Goal: Task Accomplishment & Management: Use online tool/utility

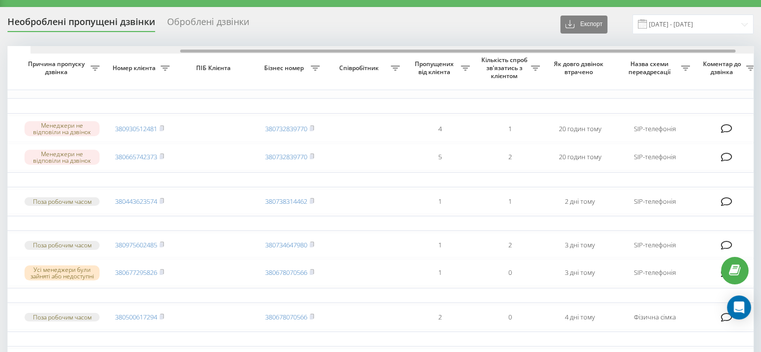
scroll to position [0, 242]
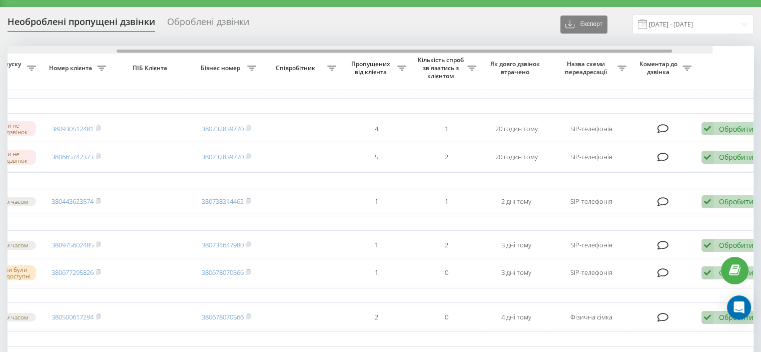
drag, startPoint x: 190, startPoint y: 51, endPoint x: 370, endPoint y: 45, distance: 180.2
click at [370, 45] on div "Необроблені пропущені дзвінки Оброблені дзвінки Експорт .csv .xlsx [DATE] - [DA…" at bounding box center [381, 295] width 746 height 560
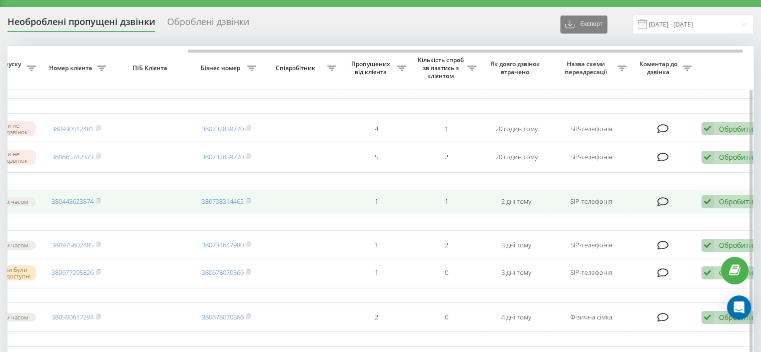
click at [706, 206] on icon at bounding box center [707, 202] width 12 height 14
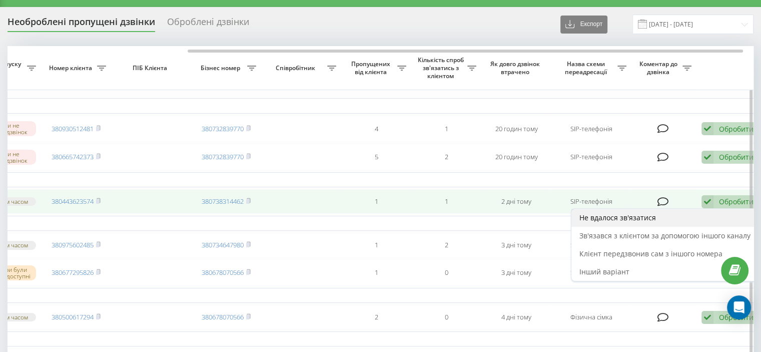
click at [593, 227] on div "Не вдалося зв'язатися" at bounding box center [664, 218] width 187 height 18
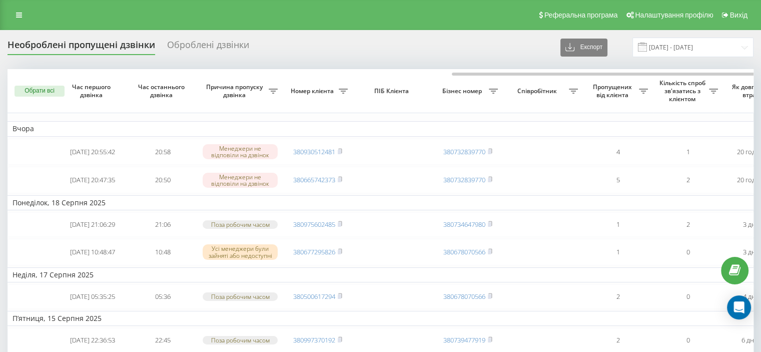
scroll to position [0, 254]
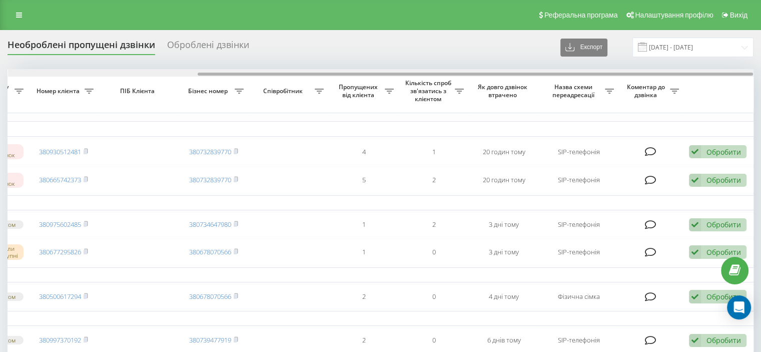
drag, startPoint x: 258, startPoint y: 69, endPoint x: 347, endPoint y: 72, distance: 88.6
click at [347, 72] on div at bounding box center [380, 73] width 745 height 8
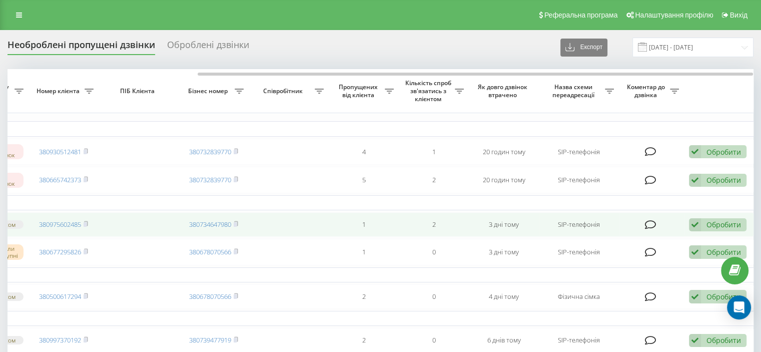
click at [719, 229] on div "Обробити" at bounding box center [723, 225] width 35 height 10
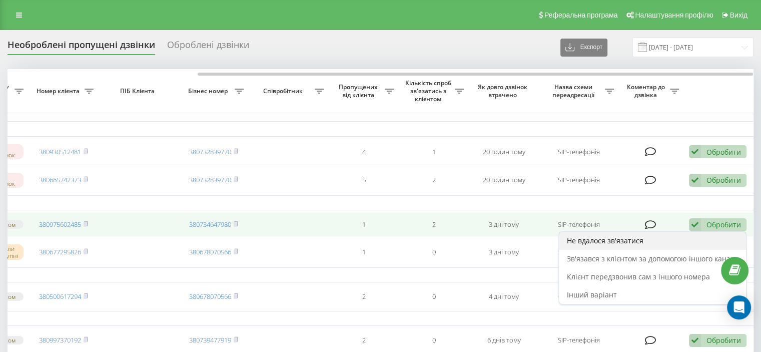
click at [609, 245] on span "Не вдалося зв'язатися" at bounding box center [605, 241] width 77 height 10
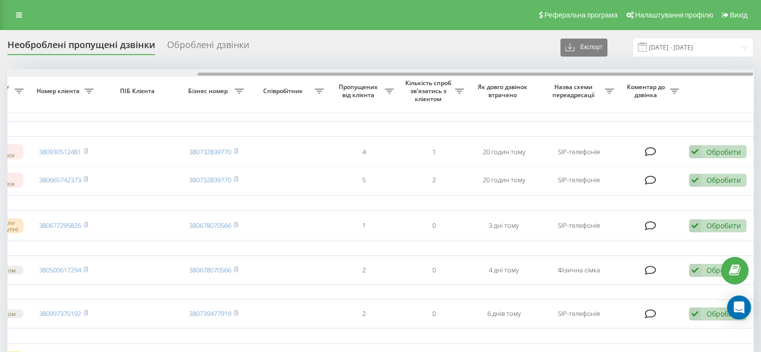
drag, startPoint x: 402, startPoint y: 74, endPoint x: 618, endPoint y: 81, distance: 215.7
click at [618, 81] on div "Обрати всі Час першого дзвінка Час останнього дзвінка Причина пропуску дзвінка …" at bounding box center [381, 279] width 746 height 420
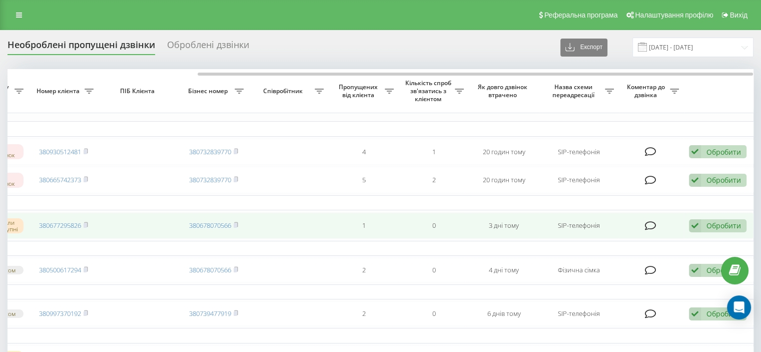
click at [700, 232] on icon at bounding box center [695, 226] width 12 height 14
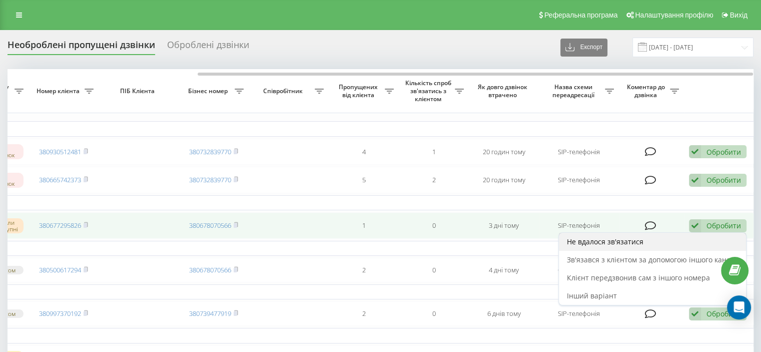
click at [620, 246] on span "Не вдалося зв'язатися" at bounding box center [605, 242] width 77 height 10
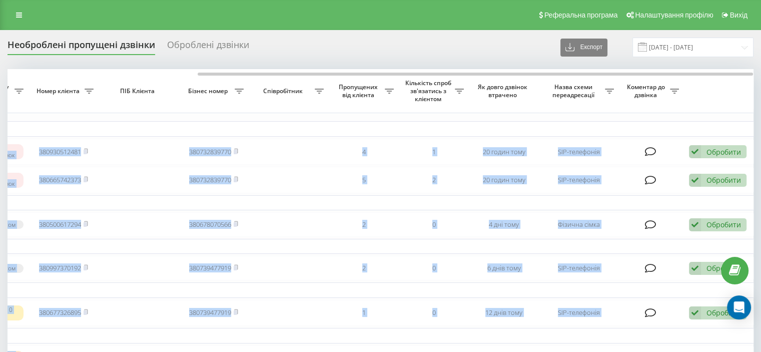
drag, startPoint x: 362, startPoint y: 70, endPoint x: 459, endPoint y: 66, distance: 97.1
click at [459, 66] on div "Необроблені пропущені дзвінки Оброблені дзвінки Експорт .csv .xlsx 20.07.2025 -…" at bounding box center [381, 260] width 746 height 445
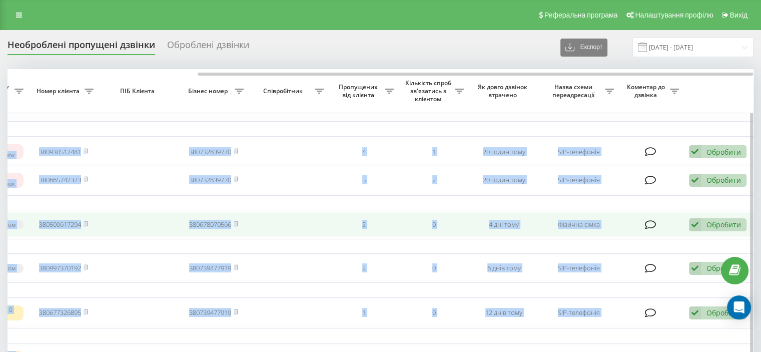
click at [704, 230] on div "Обробити Не вдалося зв'язатися Зв'язався з клієнтом за допомогою іншого каналу …" at bounding box center [718, 225] width 58 height 14
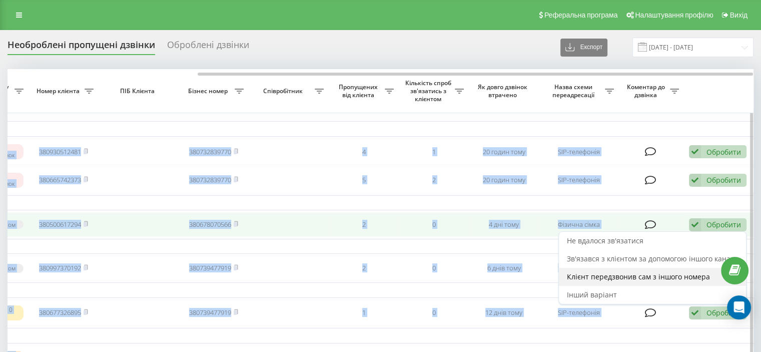
click at [594, 280] on span "Клієнт передзвонив сам з іншого номера" at bounding box center [638, 277] width 143 height 10
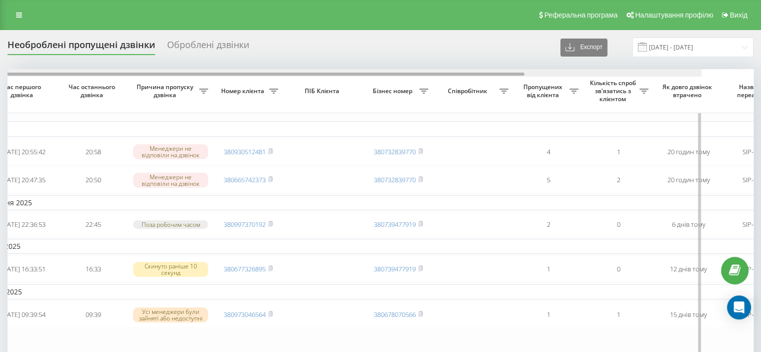
scroll to position [0, 0]
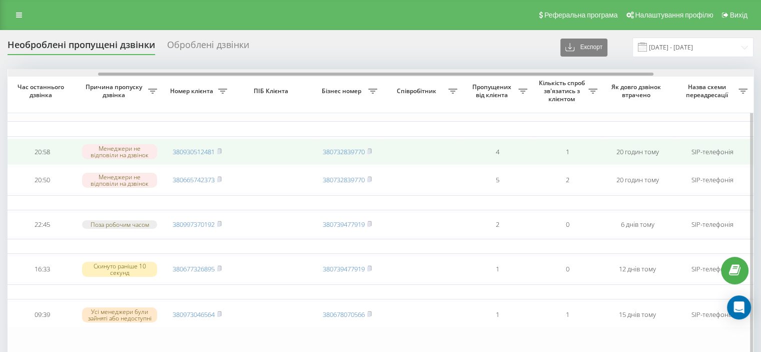
drag, startPoint x: 380, startPoint y: 74, endPoint x: 670, endPoint y: 148, distance: 299.4
click at [621, 126] on div "Обрати всі Час першого дзвінка Час останнього дзвінка Причина пропуску дзвінка …" at bounding box center [381, 234] width 746 height 331
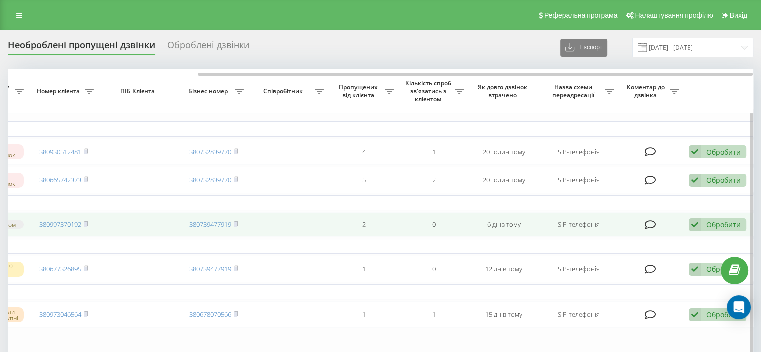
click at [720, 235] on td "Обробити Не вдалося зв'язатися Зв'язався з клієнтом за допомогою іншого каналу …" at bounding box center [719, 224] width 70 height 25
click at [707, 229] on div "Обробити" at bounding box center [723, 225] width 35 height 10
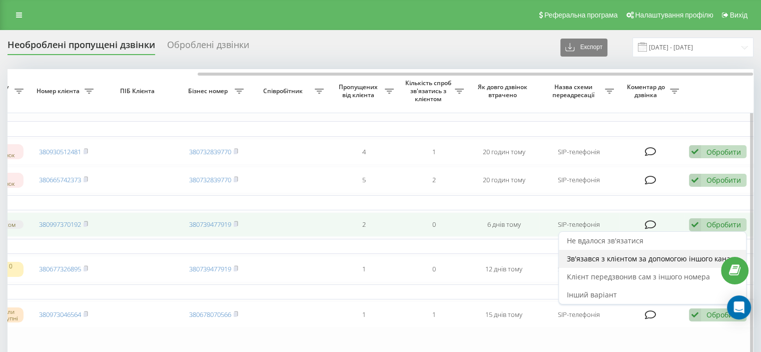
click at [624, 261] on span "Зв'язався з клієнтом за допомогою іншого каналу" at bounding box center [652, 259] width 171 height 10
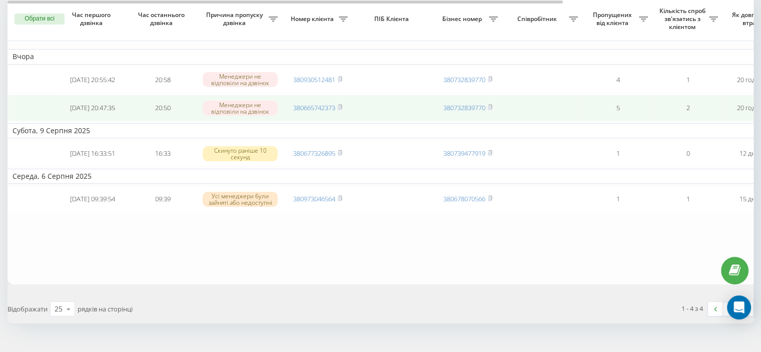
scroll to position [0, 0]
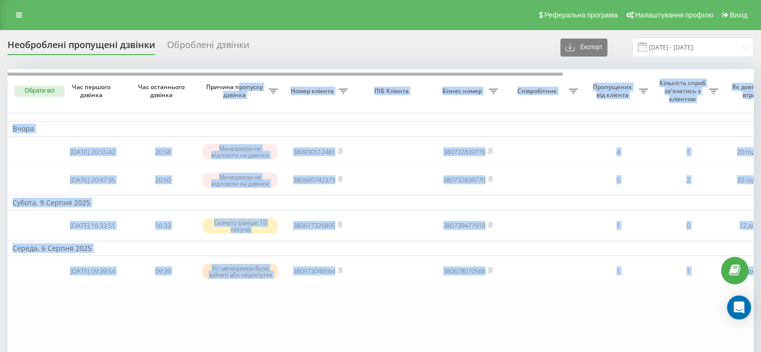
drag, startPoint x: 238, startPoint y: 76, endPoint x: 282, endPoint y: 74, distance: 44.1
click at [282, 74] on div "Обрати всі Час першого дзвінка Час останнього дзвінка Причина пропуску дзвінка …" at bounding box center [381, 212] width 746 height 287
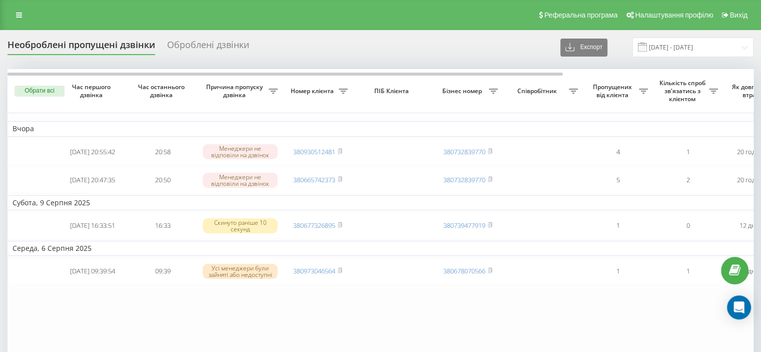
click at [287, 54] on div "Необроблені пропущені дзвінки Оброблені дзвінки Експорт .csv .xlsx 20.07.2025 -…" at bounding box center [381, 48] width 746 height 20
